Goal: Task Accomplishment & Management: Use online tool/utility

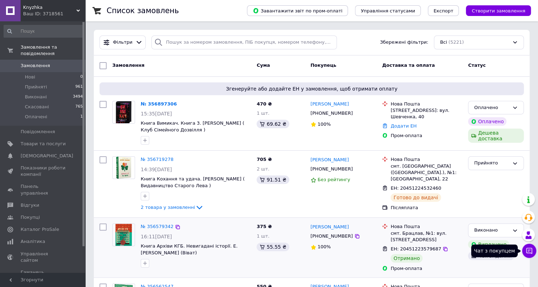
click at [531, 250] on icon at bounding box center [529, 251] width 6 height 6
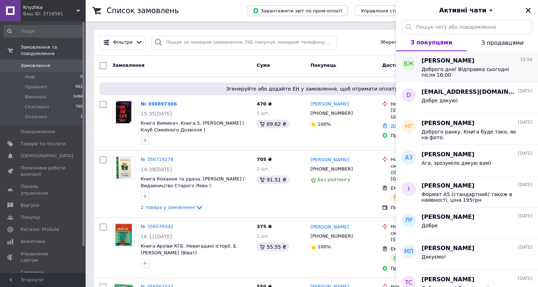
click at [446, 59] on span "[PERSON_NAME]" at bounding box center [447, 61] width 53 height 8
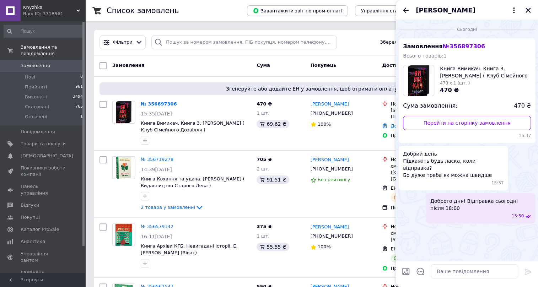
click at [528, 9] on icon "Закрити" at bounding box center [528, 10] width 6 height 6
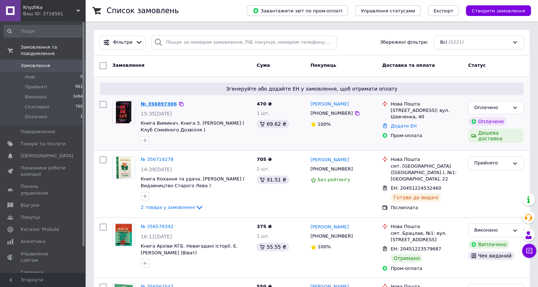
click at [155, 103] on link "№ 356897306" at bounding box center [159, 103] width 36 height 5
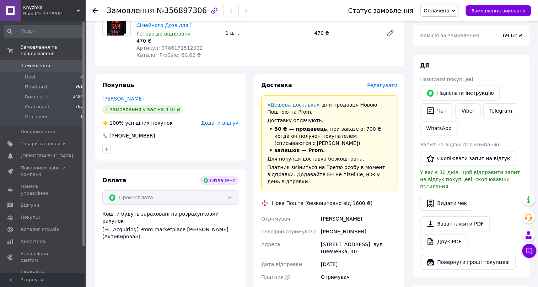
scroll to position [161, 0]
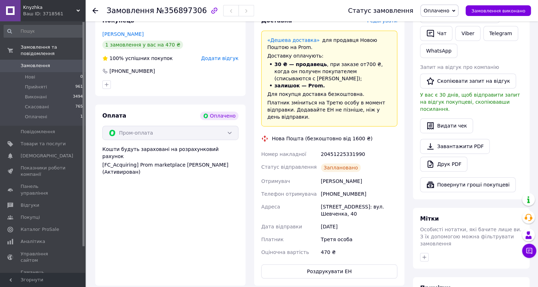
click at [96, 10] on icon at bounding box center [95, 11] width 6 height 6
